Goal: Communication & Community: Connect with others

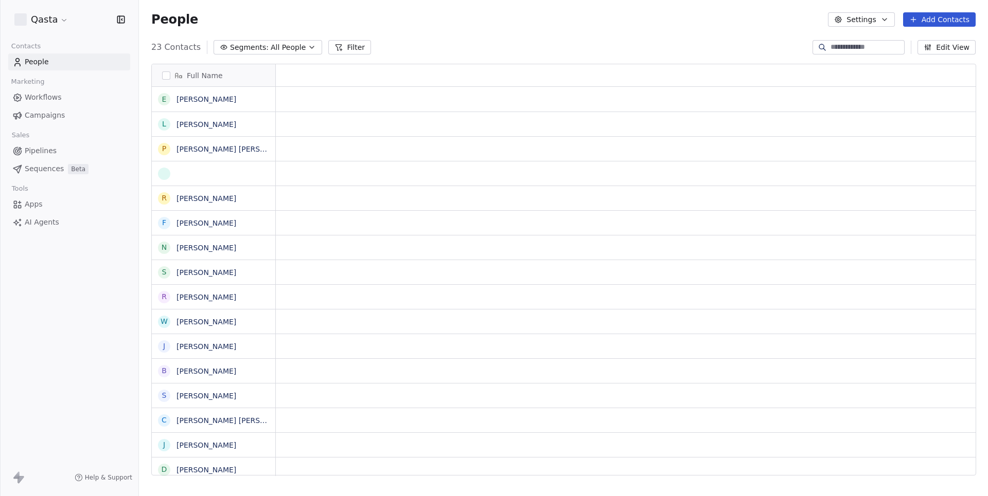
scroll to position [437, 848]
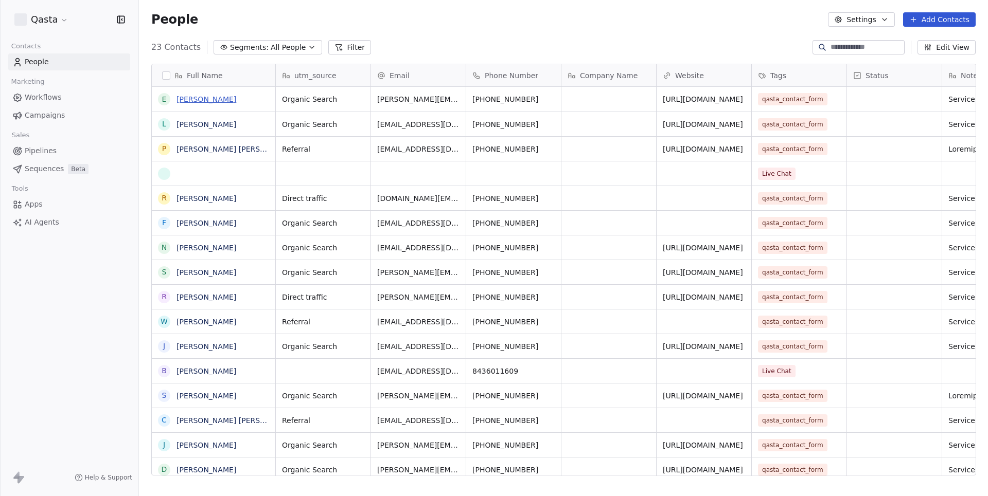
click at [198, 100] on link "[PERSON_NAME]" at bounding box center [206, 99] width 60 height 8
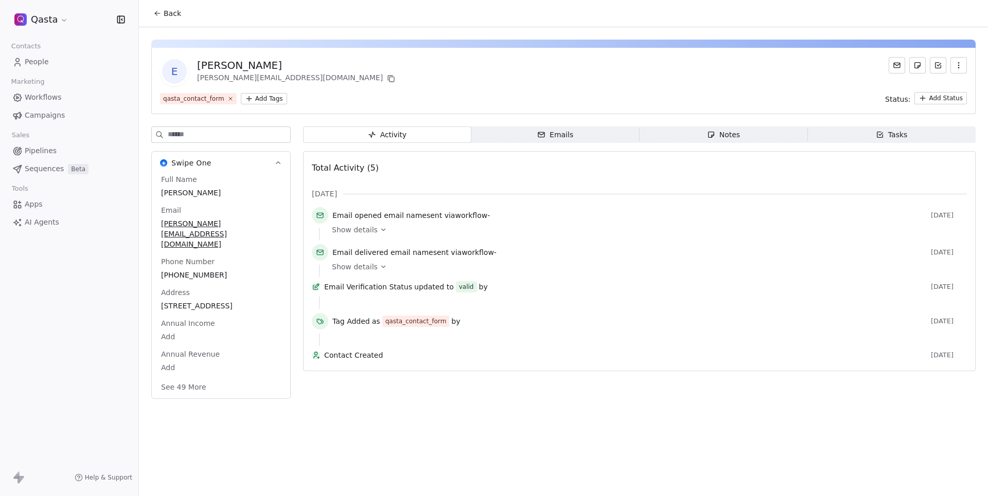
click at [550, 136] on div "Emails" at bounding box center [555, 135] width 36 height 11
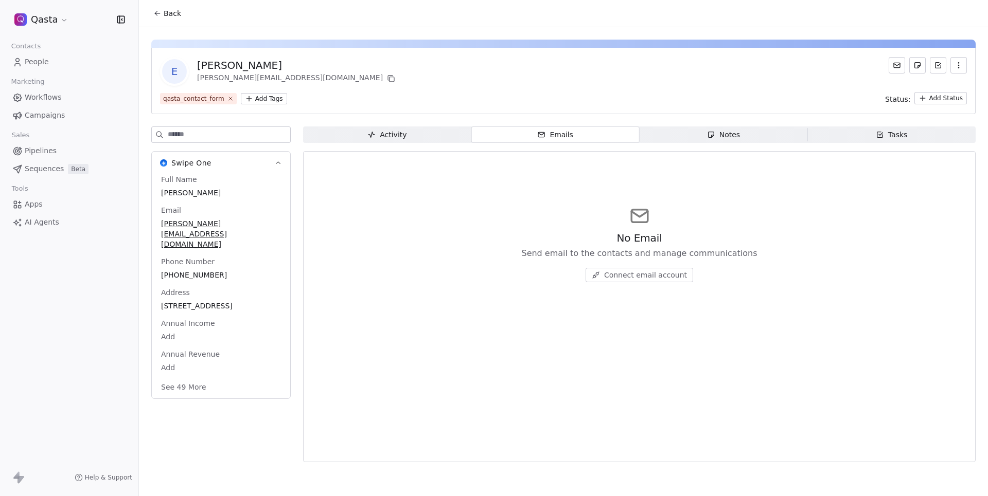
click at [44, 25] on html "Qasta Contacts People Marketing Workflows Campaigns Sales Pipelines Sequences B…" at bounding box center [494, 248] width 988 height 496
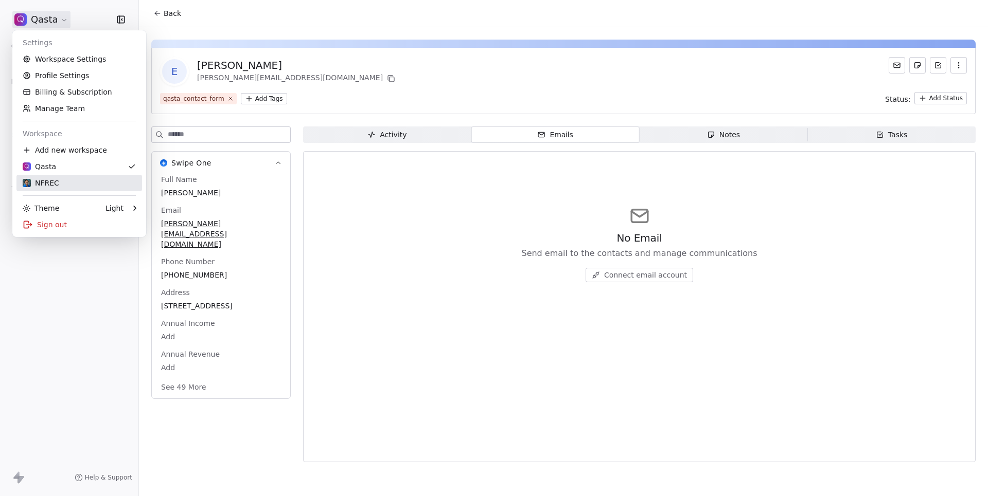
click at [62, 185] on div "NFREC" at bounding box center [79, 183] width 113 height 10
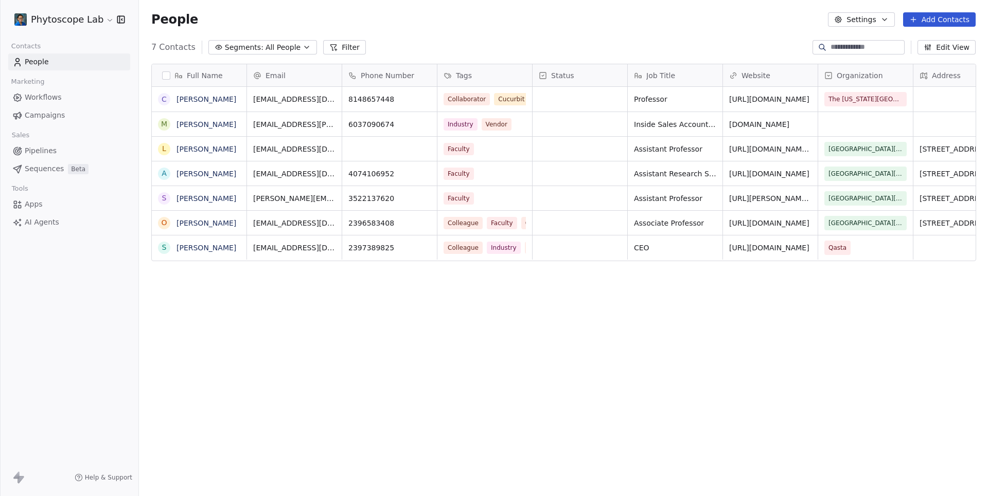
scroll to position [437, 848]
click at [198, 102] on link "[PERSON_NAME]" at bounding box center [206, 99] width 60 height 8
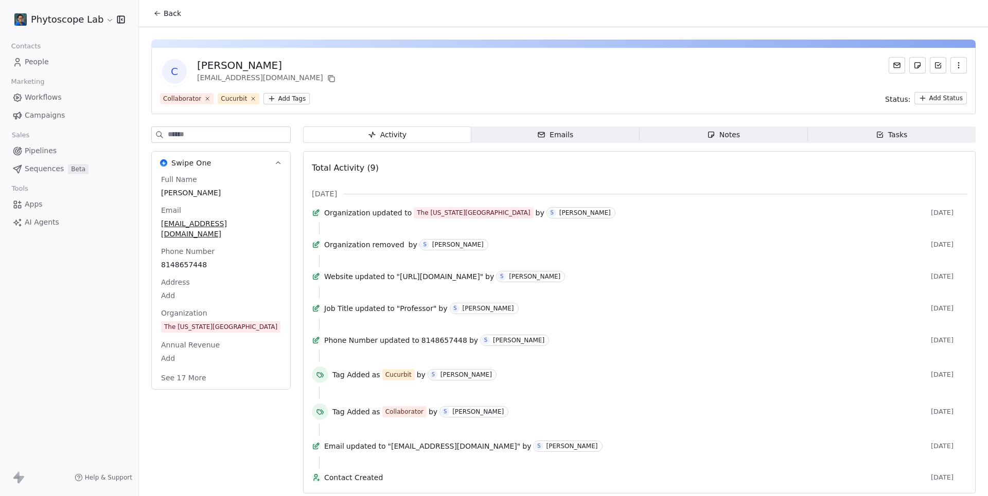
click at [508, 138] on span "Emails Emails" at bounding box center [555, 135] width 168 height 16
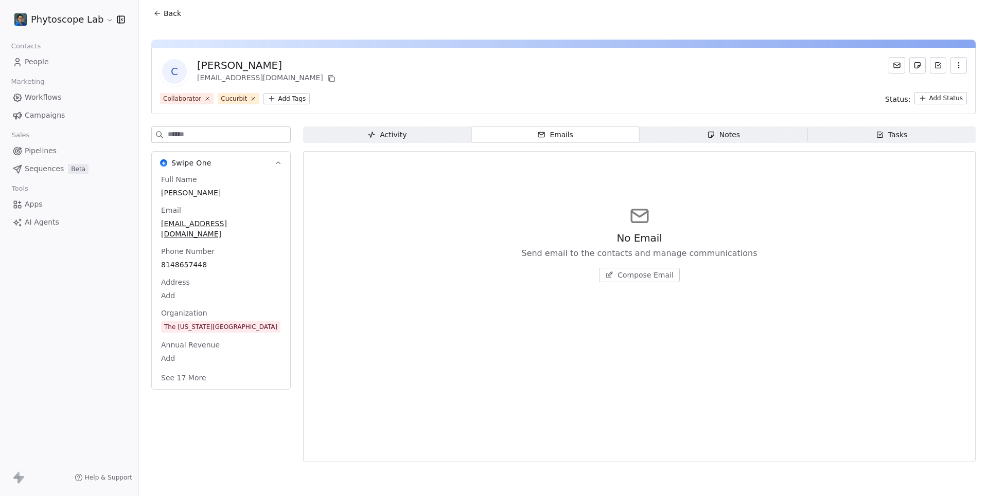
click at [638, 278] on span "Compose Email" at bounding box center [645, 275] width 56 height 10
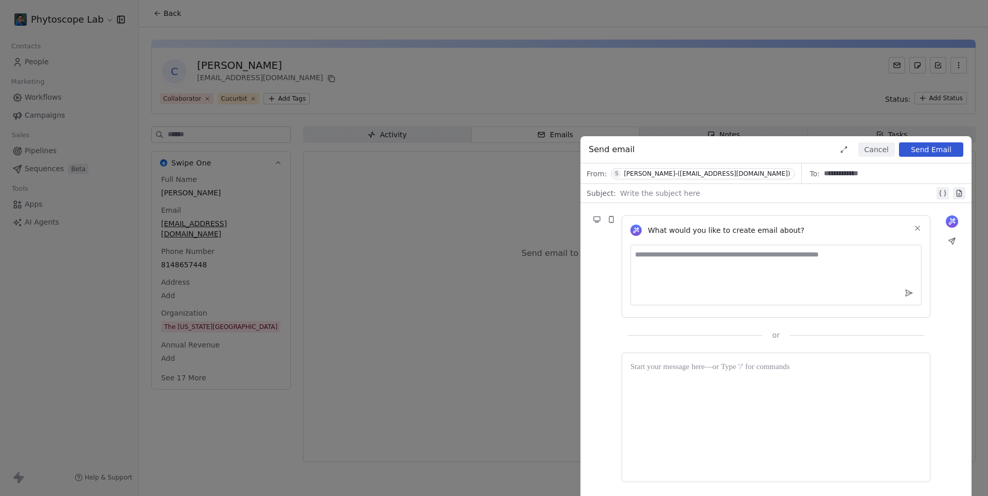
click at [876, 148] on button "Cancel" at bounding box center [876, 149] width 37 height 14
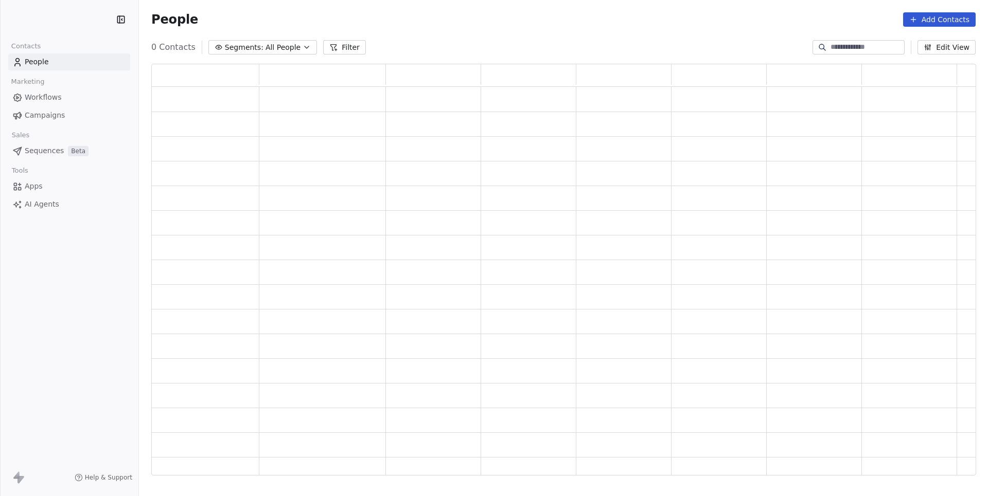
scroll to position [412, 823]
